Goal: Task Accomplishment & Management: Manage account settings

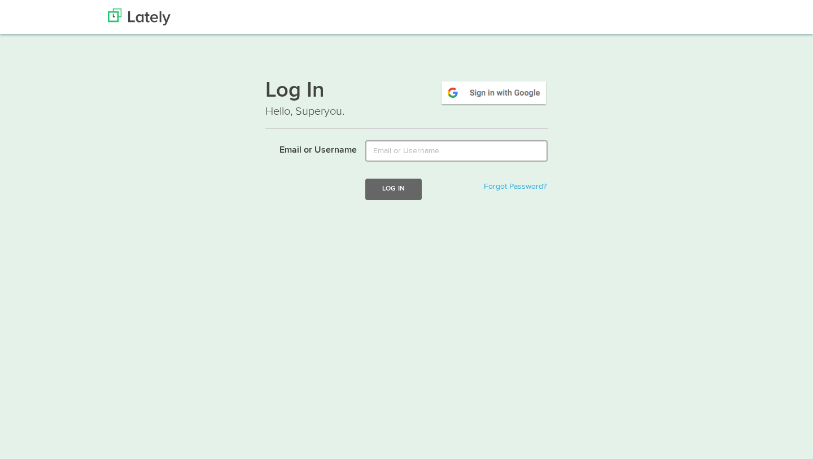
type input "angiemendieta13@hotmail.com"
click at [401, 187] on button "Log In" at bounding box center [393, 188] width 56 height 21
click at [505, 94] on img at bounding box center [494, 93] width 108 height 26
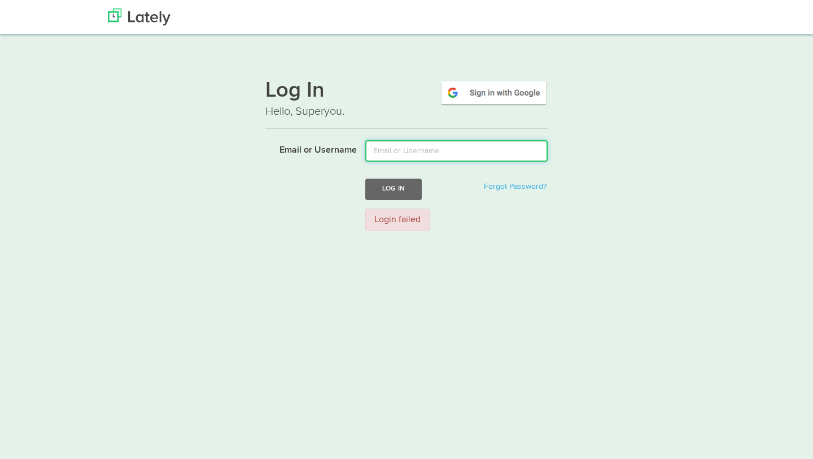
click at [413, 154] on input "Email or Username" at bounding box center [456, 150] width 182 height 21
click at [392, 225] on div "Login failed" at bounding box center [397, 219] width 64 height 23
click at [406, 226] on div "Login failed" at bounding box center [397, 219] width 64 height 23
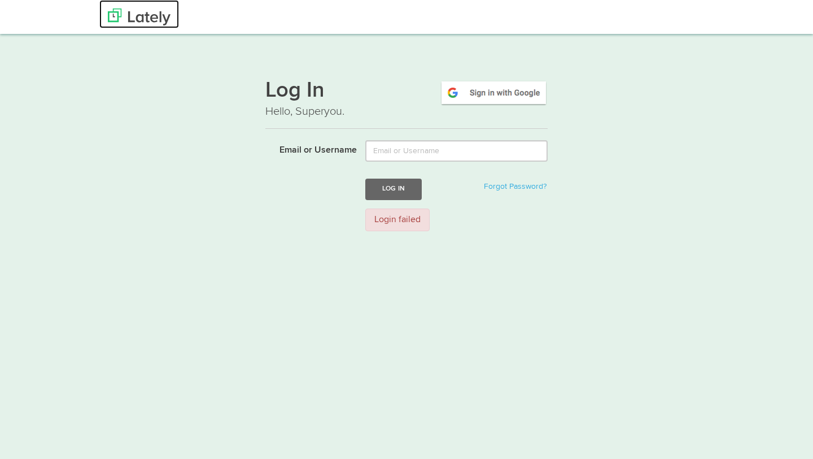
click at [149, 14] on img at bounding box center [139, 16] width 63 height 17
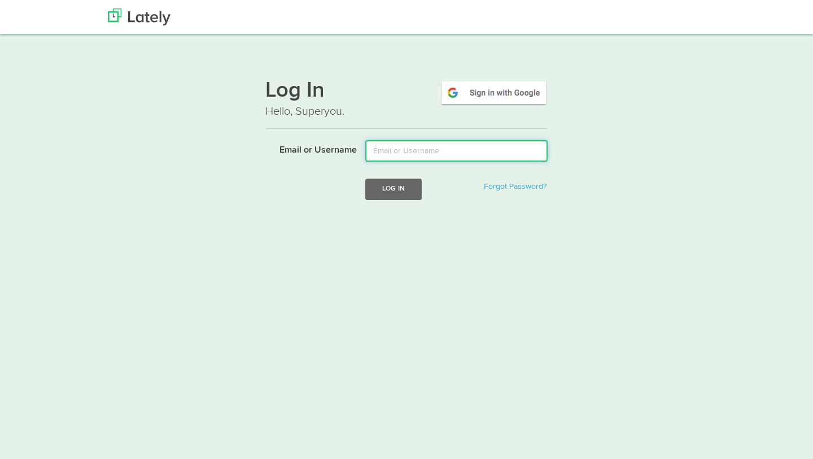
click at [420, 155] on input "Email or Username" at bounding box center [456, 150] width 182 height 21
click at [243, 158] on div "Log In Hello, Superyou. Email or Username Log In Forgot Password?" at bounding box center [406, 142] width 683 height 149
click at [302, 87] on h1 "Log In" at bounding box center [406, 92] width 282 height 24
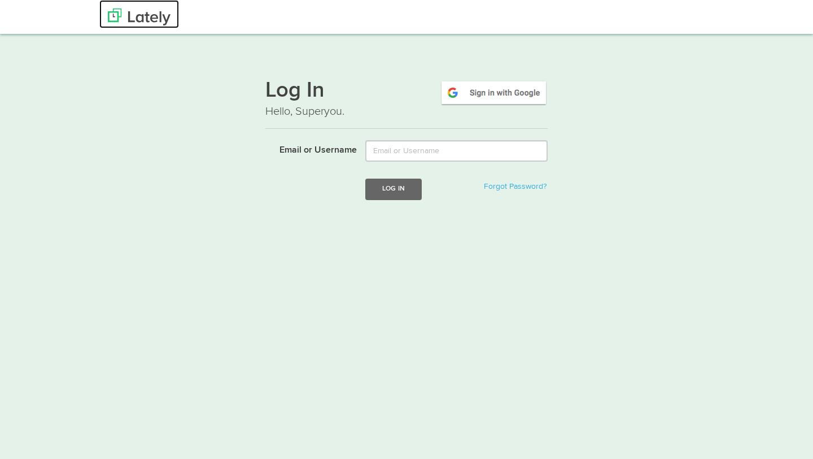
click at [153, 12] on img at bounding box center [139, 16] width 63 height 17
click at [149, 18] on img at bounding box center [139, 16] width 63 height 17
